Goal: Task Accomplishment & Management: Manage account settings

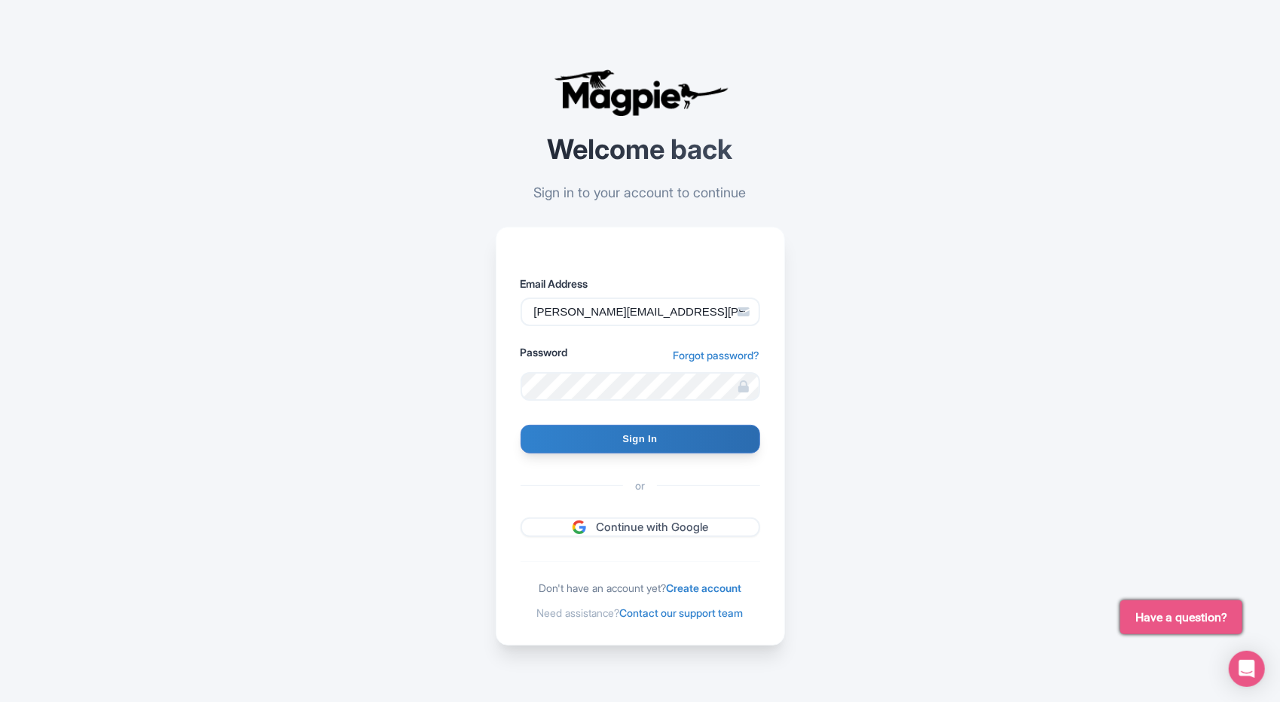
type input "misael.calcano.silven@gmail.com"
click at [580, 435] on input "Sign In" at bounding box center [641, 439] width 240 height 29
type input "Signing in..."
click at [678, 436] on input "Sign In" at bounding box center [641, 439] width 240 height 29
type input "Signing in..."
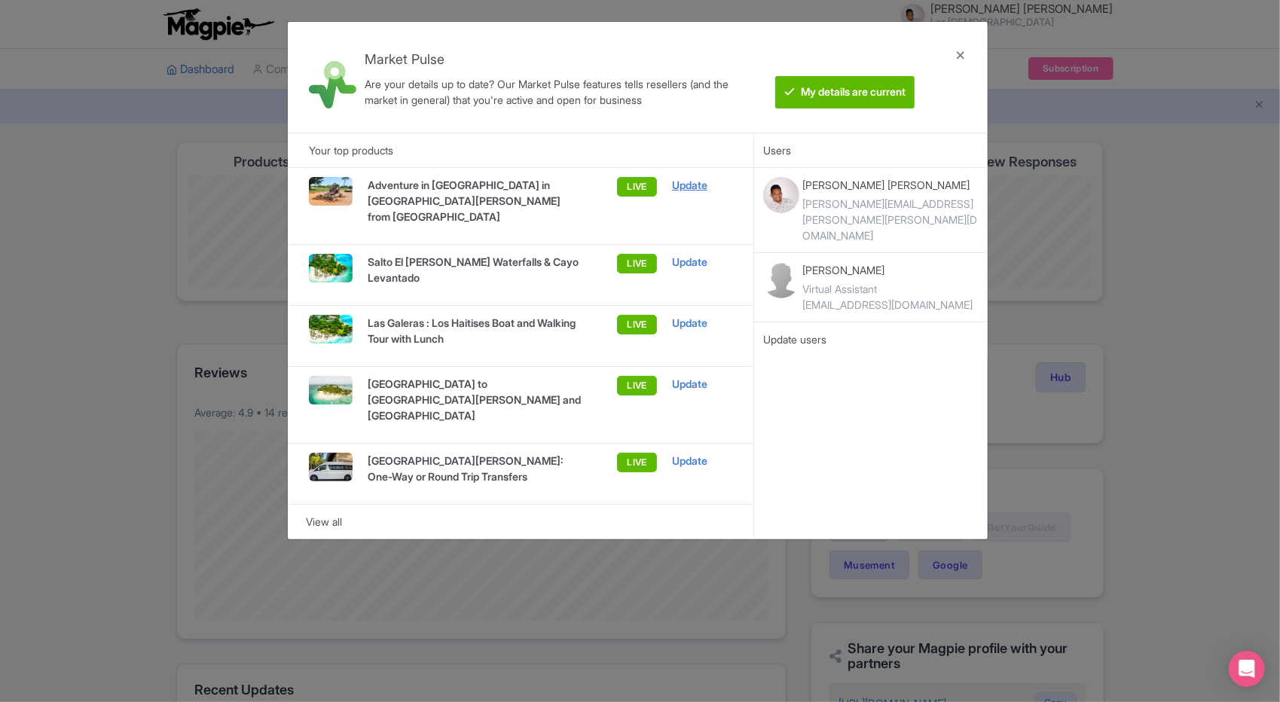
click at [688, 181] on div "Update" at bounding box center [702, 185] width 60 height 17
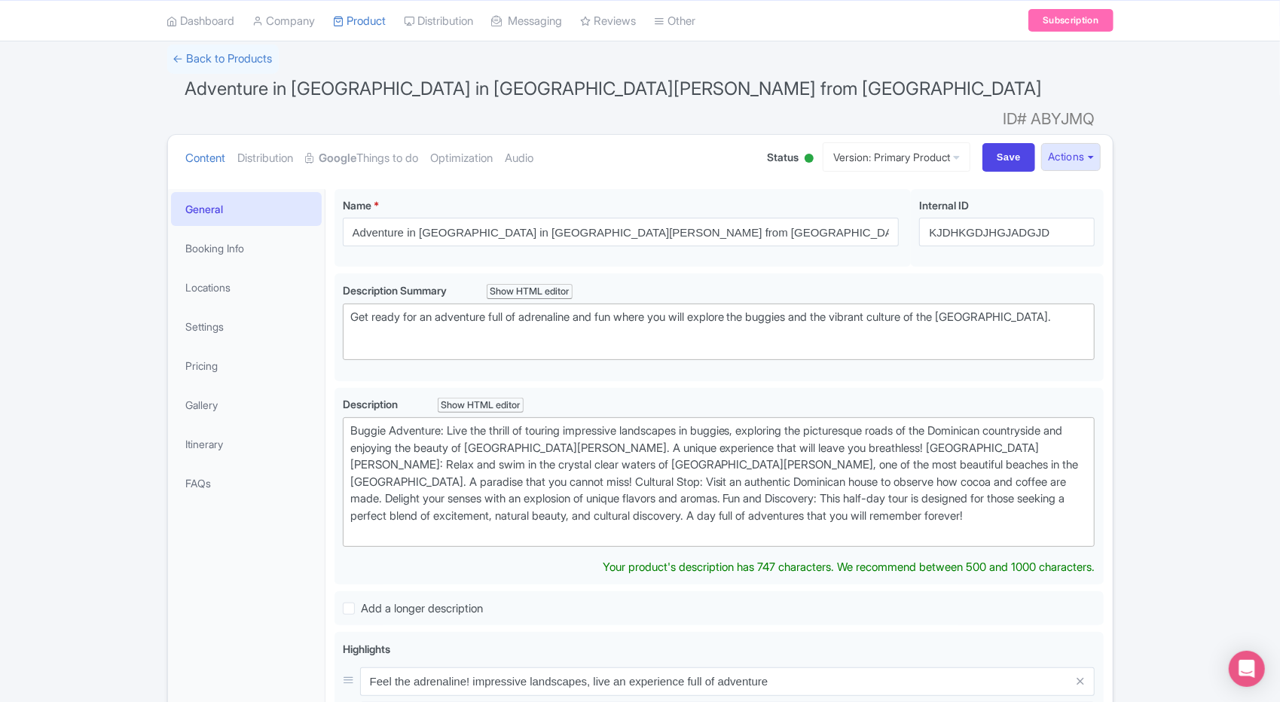
scroll to position [85, 0]
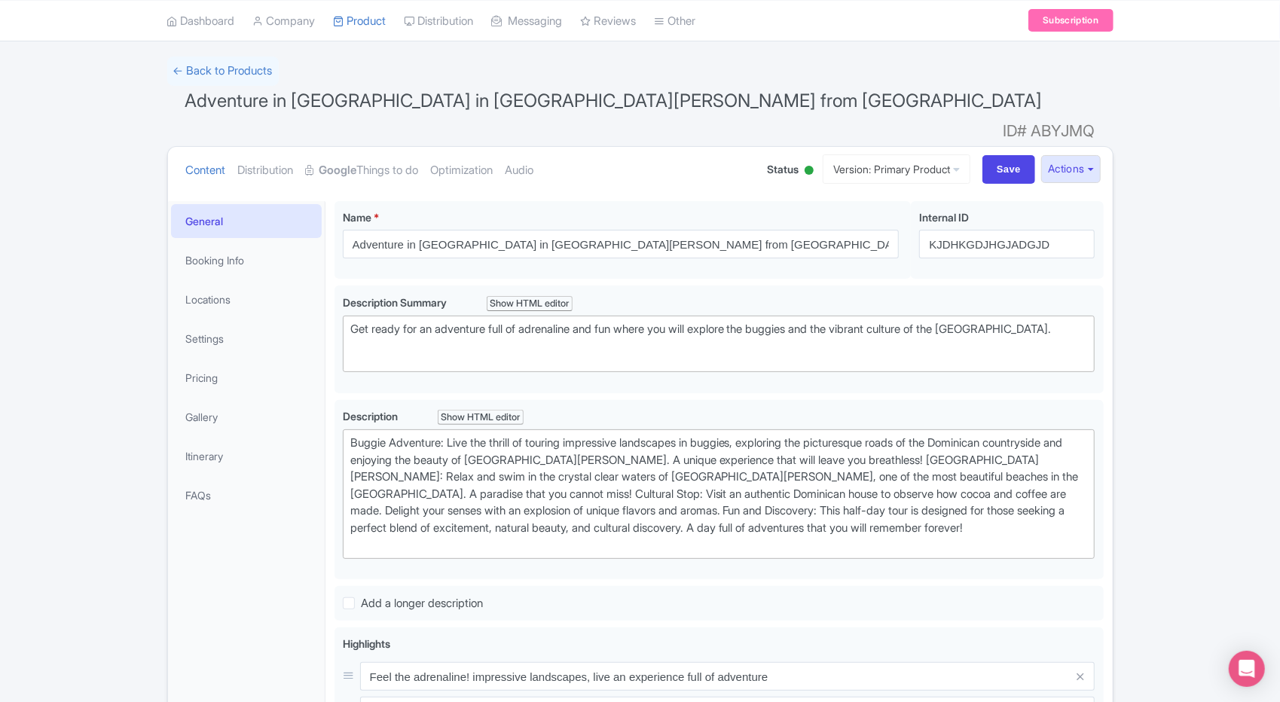
click at [1199, 97] on div "← Back to Products Adventure in Buggies in Playa Rincón from Samaná ID# ABYJMQ …" at bounding box center [640, 565] width 1280 height 1017
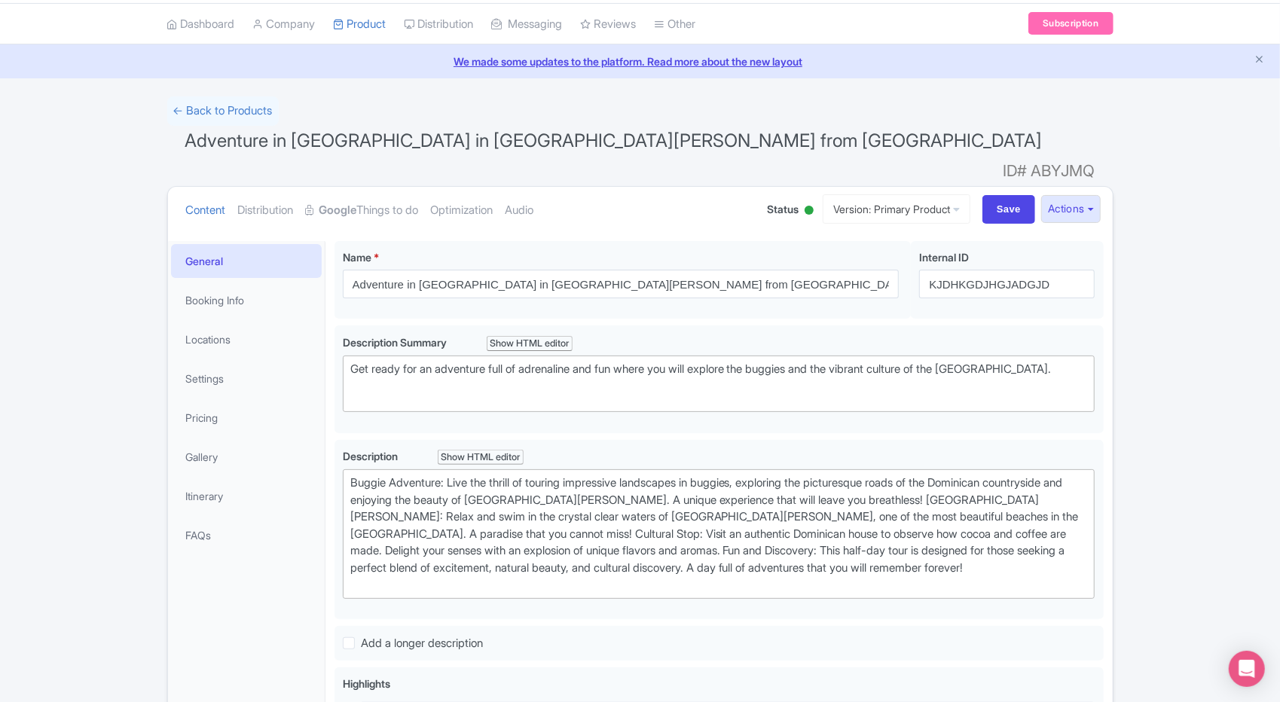
scroll to position [46, 0]
click at [398, 186] on link "Google Things to do" at bounding box center [362, 209] width 113 height 47
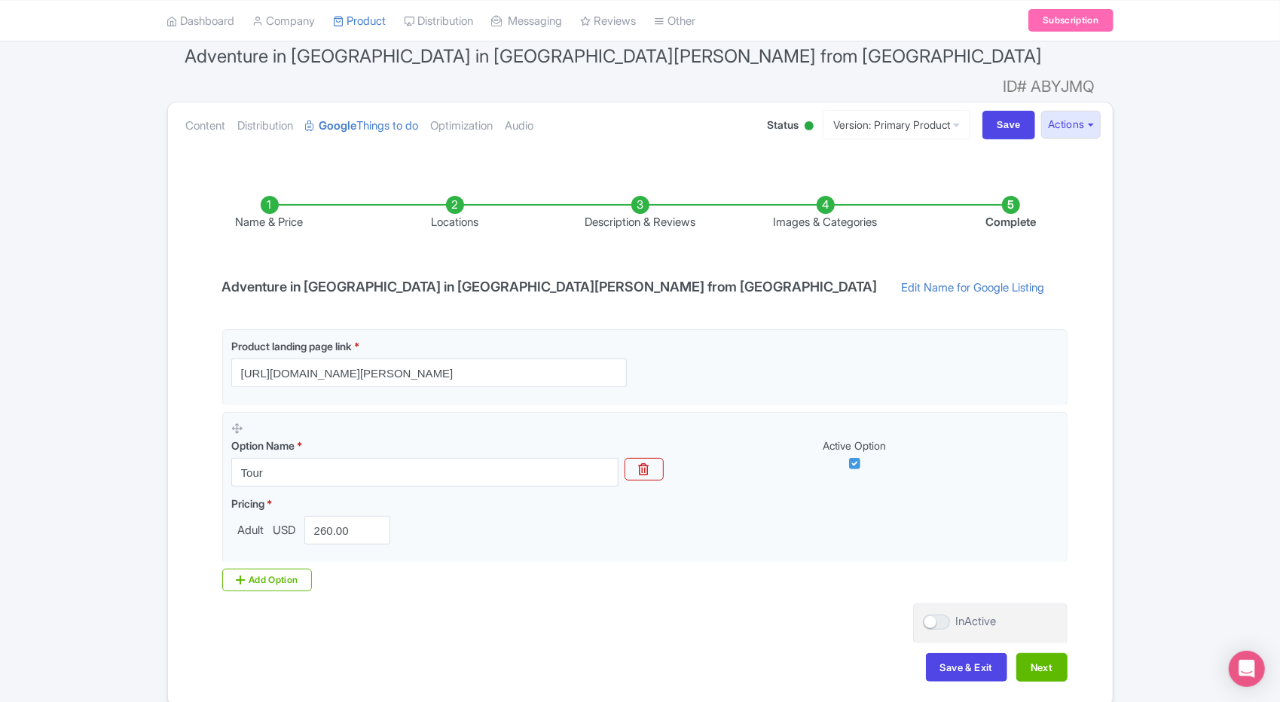
scroll to position [135, 0]
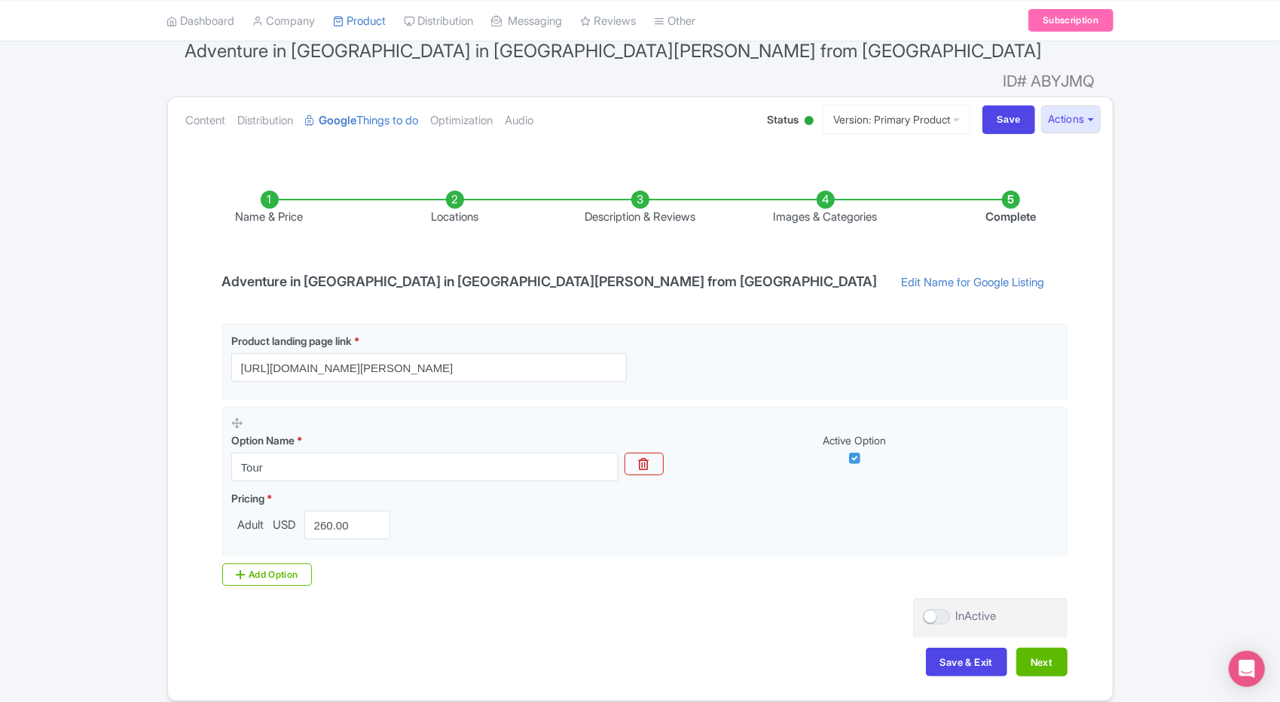
click at [1176, 328] on div "← Back to Products Adventure in Buggies in Playa Rincón from Samaná ID# ABYJMQ …" at bounding box center [640, 354] width 1280 height 695
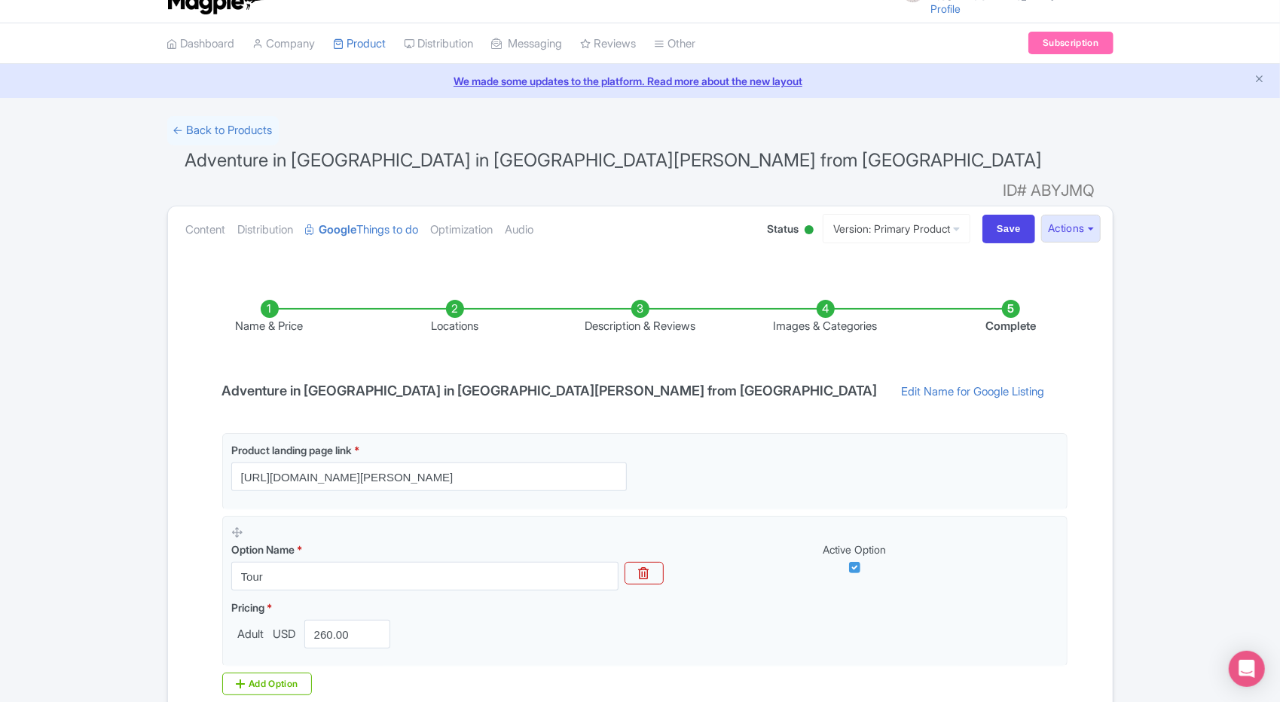
scroll to position [0, 0]
